Goal: Task Accomplishment & Management: Manage account settings

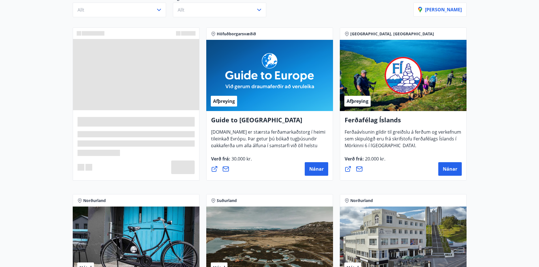
scroll to position [85, 0]
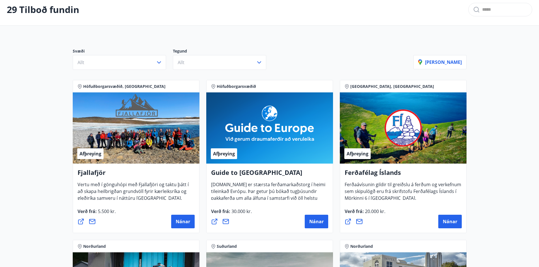
scroll to position [28, 0]
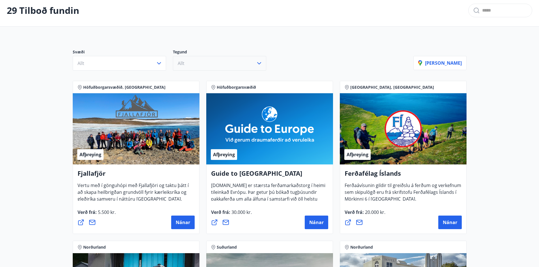
click at [187, 64] on button "Allt" at bounding box center [219, 63] width 93 height 15
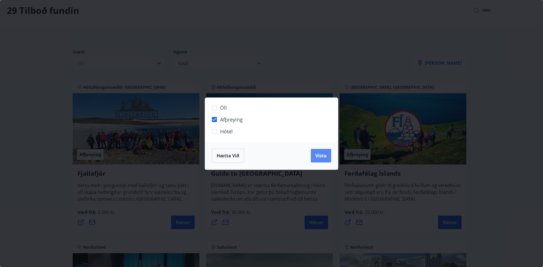
click at [320, 158] on span "Vista" at bounding box center [321, 156] width 11 height 6
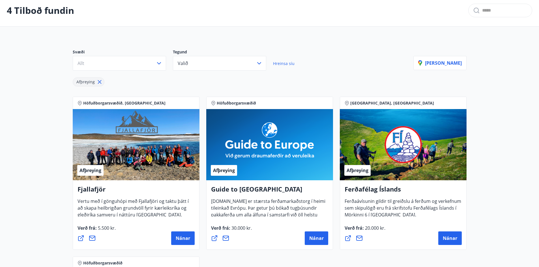
click at [43, 142] on main "4 Tilboð fundin Svæði Allt Tegund Valið Hreinsa síu Afþreying Sýna kort Höfuðbo…" at bounding box center [269, 204] width 539 height 419
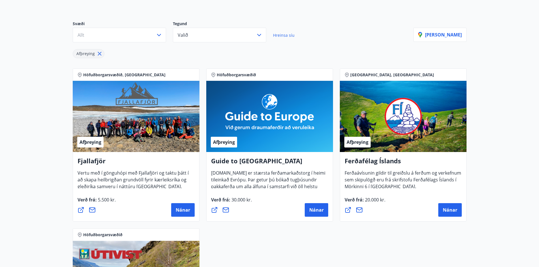
click at [58, 154] on main "4 Tilboð fundin Svæði Allt Tegund Valið Hreinsa síu Afþreying Sýna kort Höfuðbo…" at bounding box center [269, 175] width 539 height 419
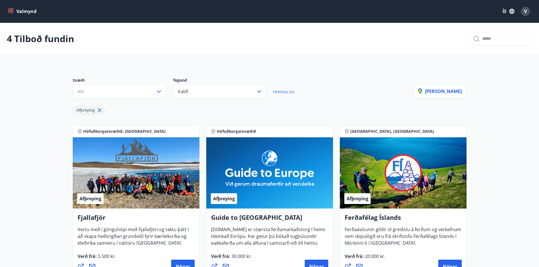
click at [276, 90] on span "Hreinsa síu" at bounding box center [284, 91] width 22 height 5
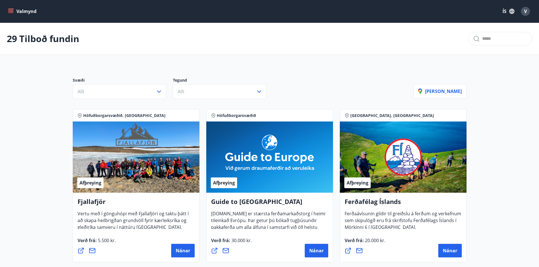
click at [25, 11] on button "Valmynd" at bounding box center [23, 11] width 32 height 10
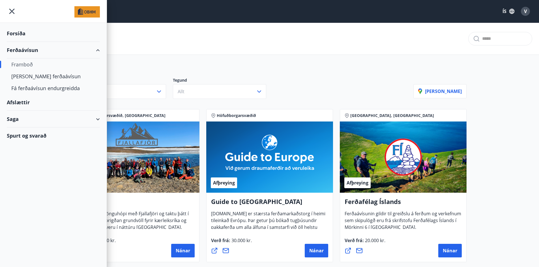
click at [22, 33] on div "Forsíða" at bounding box center [53, 33] width 93 height 17
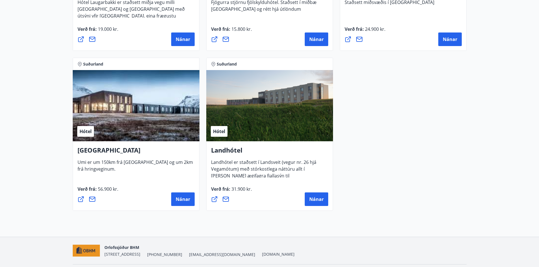
scroll to position [1511, 0]
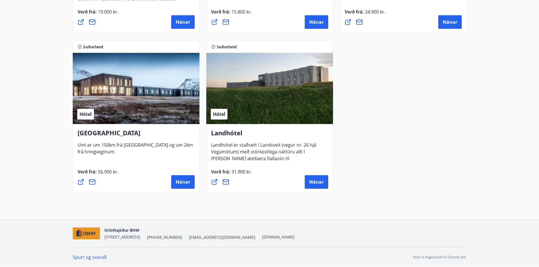
drag, startPoint x: 31, startPoint y: 117, endPoint x: 35, endPoint y: 210, distance: 93.8
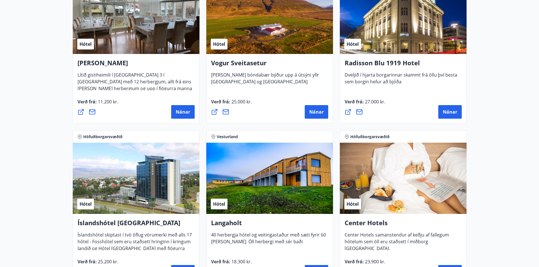
drag, startPoint x: 36, startPoint y: 189, endPoint x: 25, endPoint y: 104, distance: 85.7
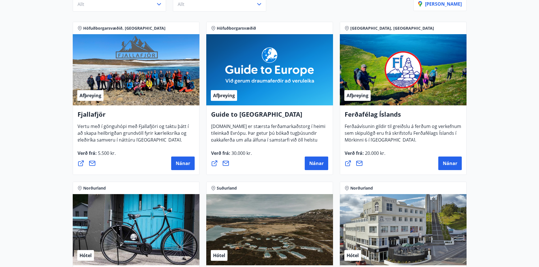
scroll to position [5, 0]
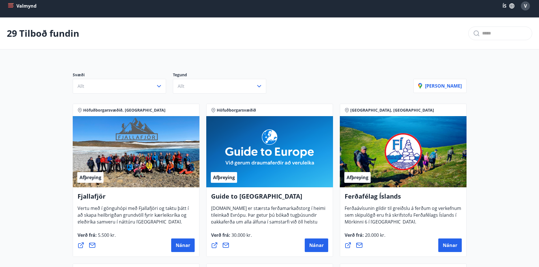
click at [9, 7] on icon "menu" at bounding box center [11, 6] width 6 height 6
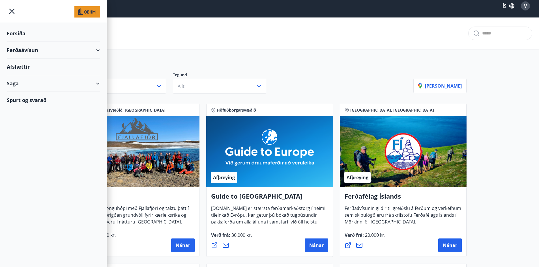
click at [97, 48] on div "Ferðaávísun" at bounding box center [53, 50] width 93 height 17
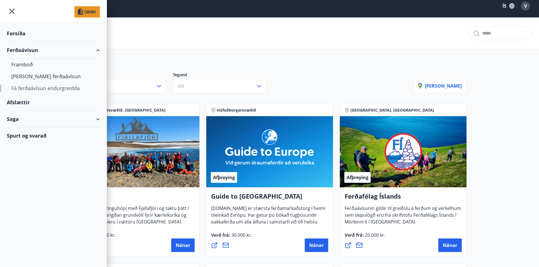
click at [35, 88] on div "Fá ferðaávísun endurgreidda" at bounding box center [53, 88] width 84 height 12
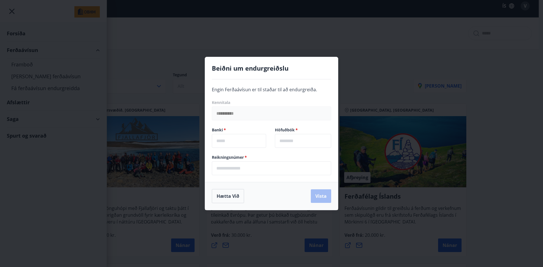
click at [172, 87] on div "**********" at bounding box center [271, 133] width 543 height 267
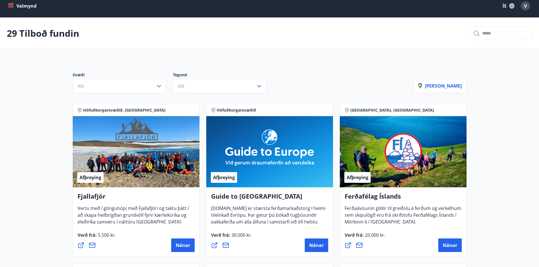
click at [14, 5] on button "Valmynd" at bounding box center [23, 6] width 32 height 10
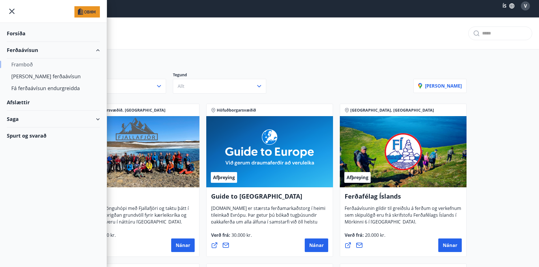
click at [25, 63] on div "Framboð" at bounding box center [53, 65] width 84 height 12
click at [29, 77] on div "[PERSON_NAME] ferðaávísun" at bounding box center [53, 76] width 84 height 12
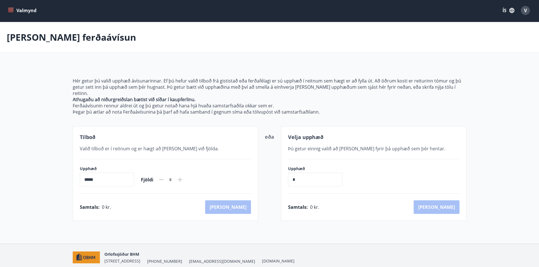
scroll to position [5, 0]
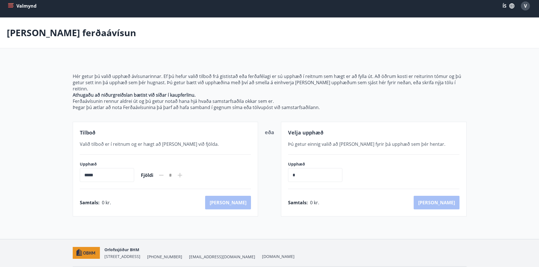
click at [44, 78] on main "Kaupa ferðaávísun Hér getur þú valið upphæð ávísunarinnar. Ef þú hefur valið ti…" at bounding box center [269, 117] width 539 height 199
click at [46, 81] on main "Kaupa ferðaávísun Hér getur þú valið upphæð ávísunarinnar. Ef þú hefur valið ti…" at bounding box center [269, 117] width 539 height 199
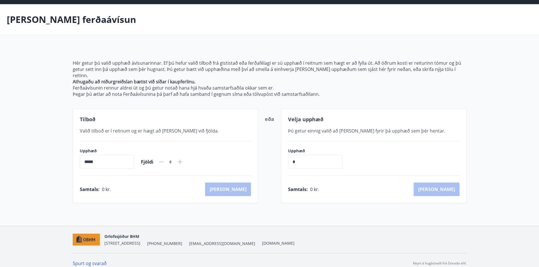
click at [46, 81] on main "Kaupa ferðaávísun Hér getur þú valið upphæð ávísunarinnar. Ef þú hefur valið ti…" at bounding box center [269, 103] width 539 height 199
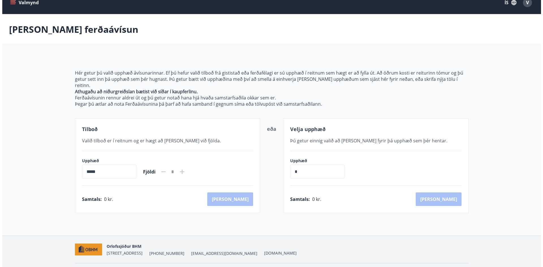
scroll to position [0, 0]
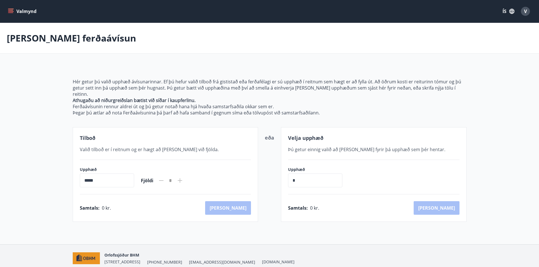
click at [12, 7] on button "Valmynd" at bounding box center [23, 11] width 32 height 10
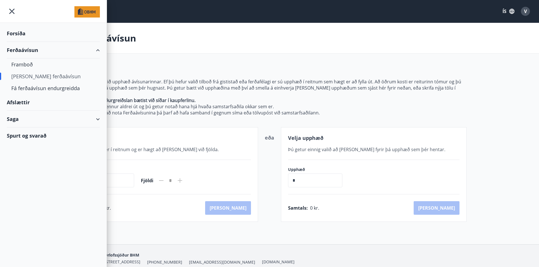
click at [504, 34] on div "[PERSON_NAME] ferðaávísun" at bounding box center [269, 38] width 539 height 31
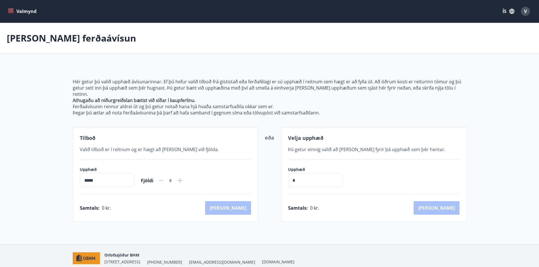
click at [527, 11] on span "V" at bounding box center [525, 11] width 3 height 6
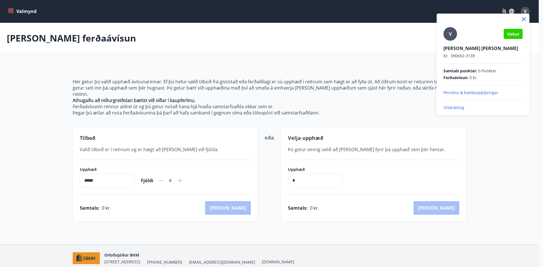
click at [450, 105] on div "V Virkur Viktor Ingi Jakobsson Kt. 090692-3139 Samtals punktar : 0 Punktar Ferð…" at bounding box center [483, 69] width 79 height 84
click at [448, 107] on p "Útskráning" at bounding box center [483, 108] width 79 height 6
